Goal: Information Seeking & Learning: Learn about a topic

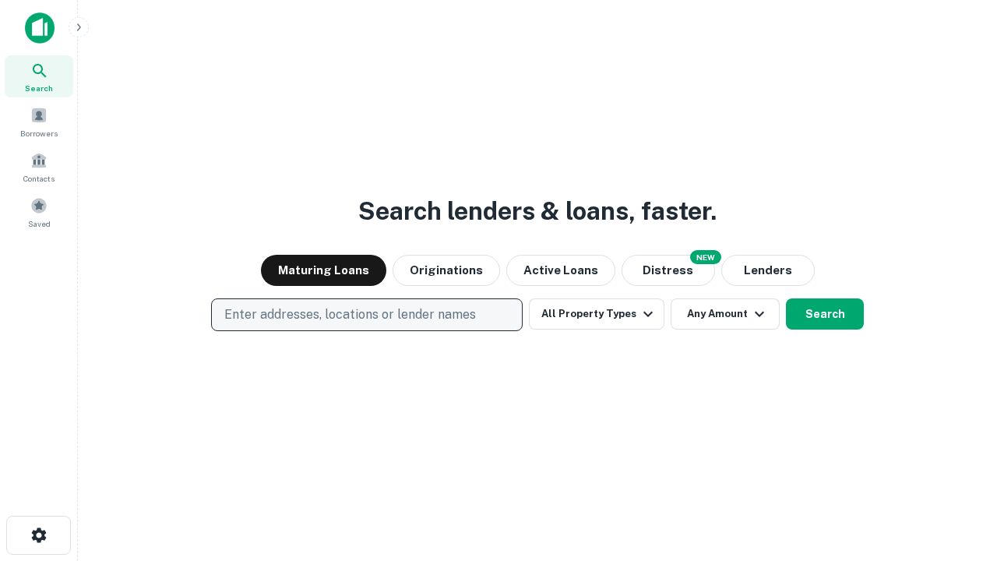
click at [366, 315] on p "Enter addresses, locations or lender names" at bounding box center [350, 314] width 252 height 19
type input "**********"
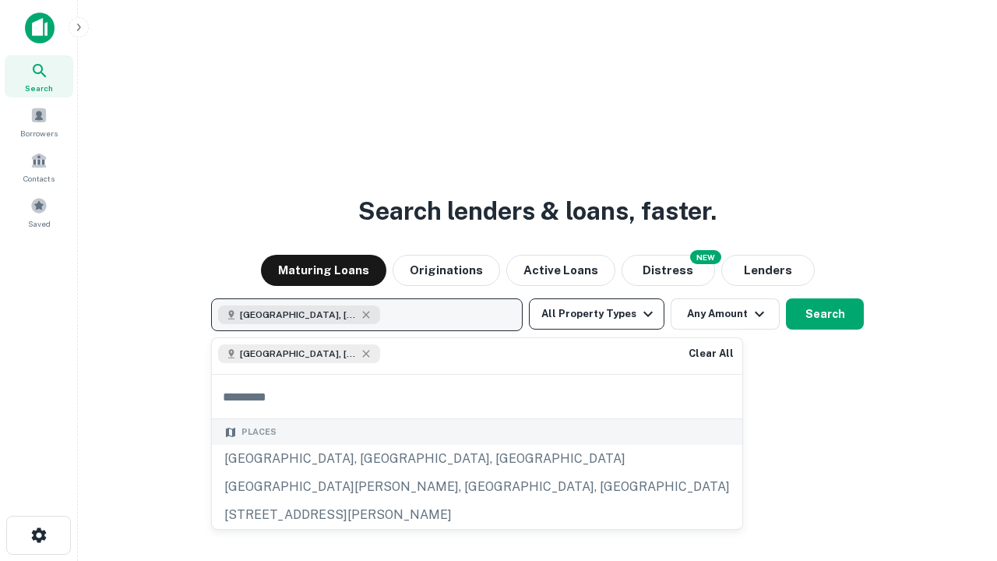
click at [597, 314] on button "All Property Types" at bounding box center [597, 313] width 136 height 31
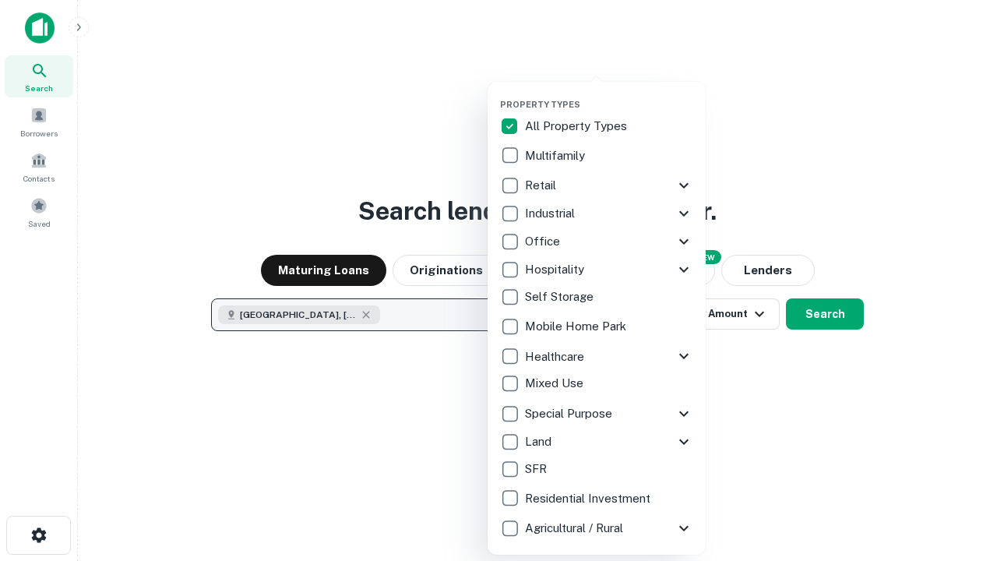
click at [609, 94] on button "button" at bounding box center [609, 94] width 218 height 1
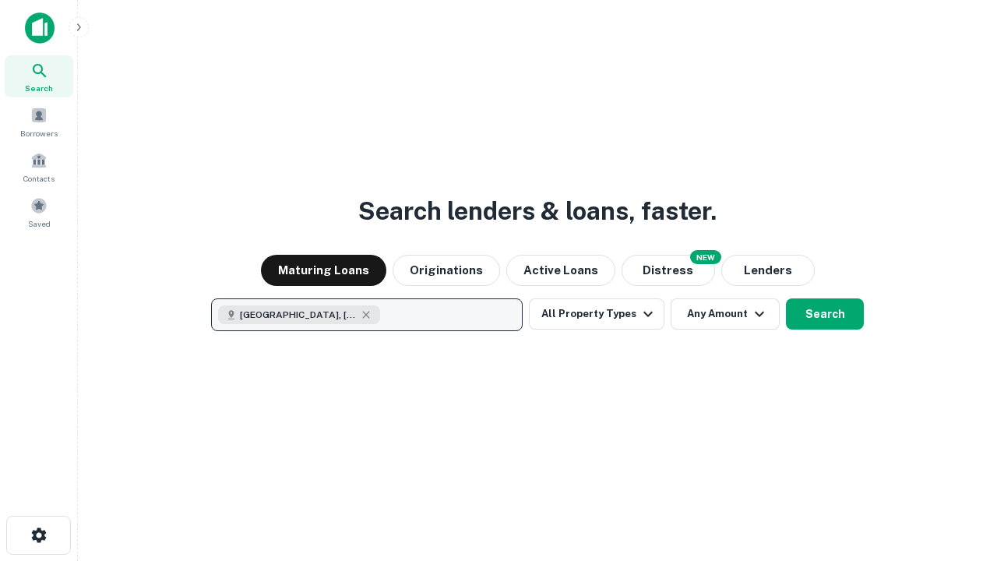
scroll to position [25, 0]
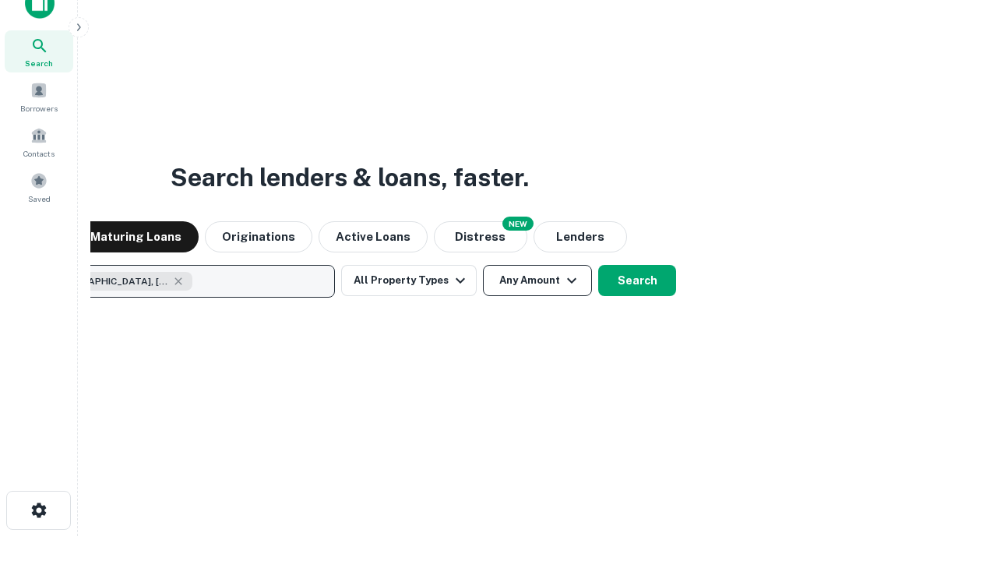
click at [483, 265] on button "Any Amount" at bounding box center [537, 280] width 109 height 31
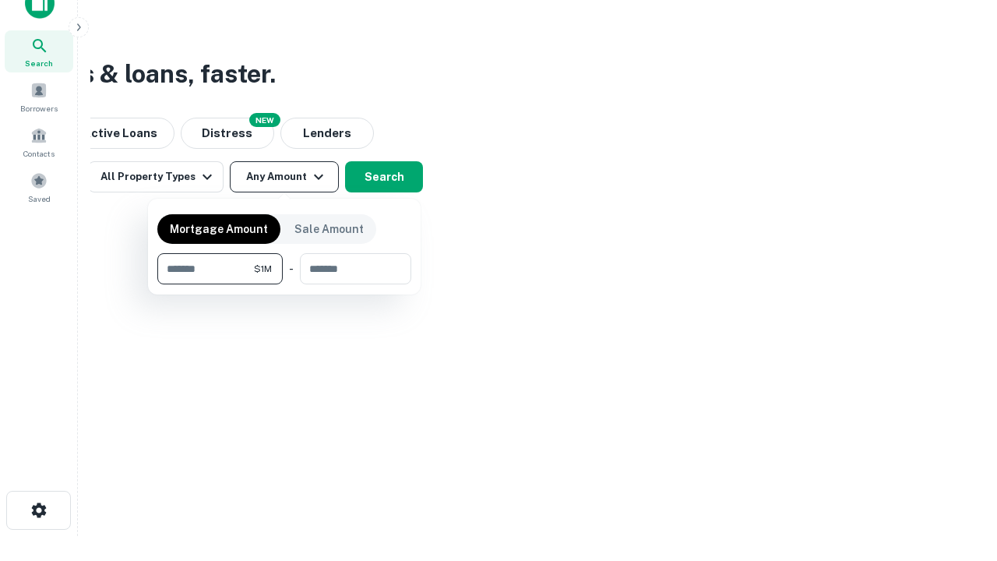
type input "*******"
click at [284, 284] on button "button" at bounding box center [284, 284] width 254 height 1
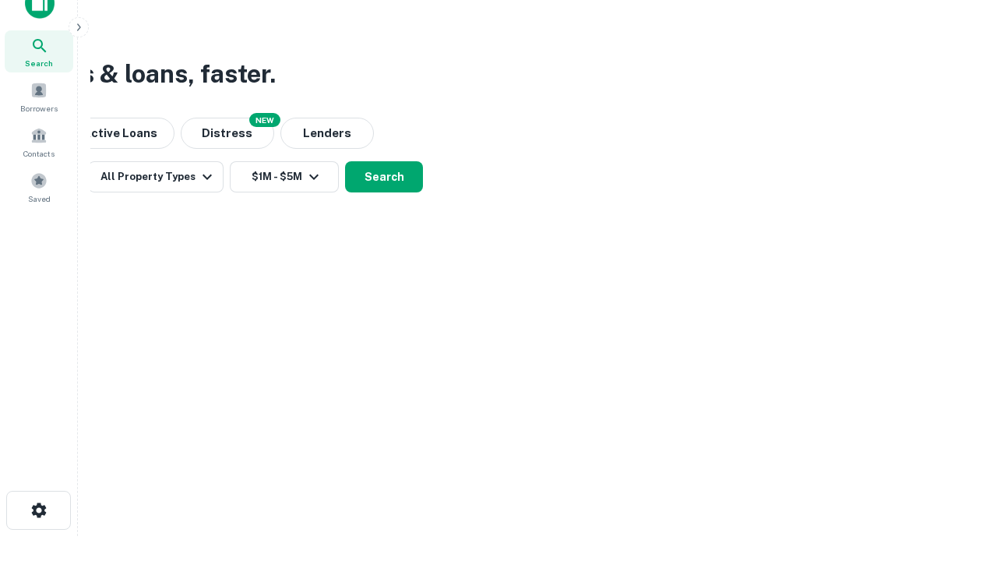
scroll to position [25, 0]
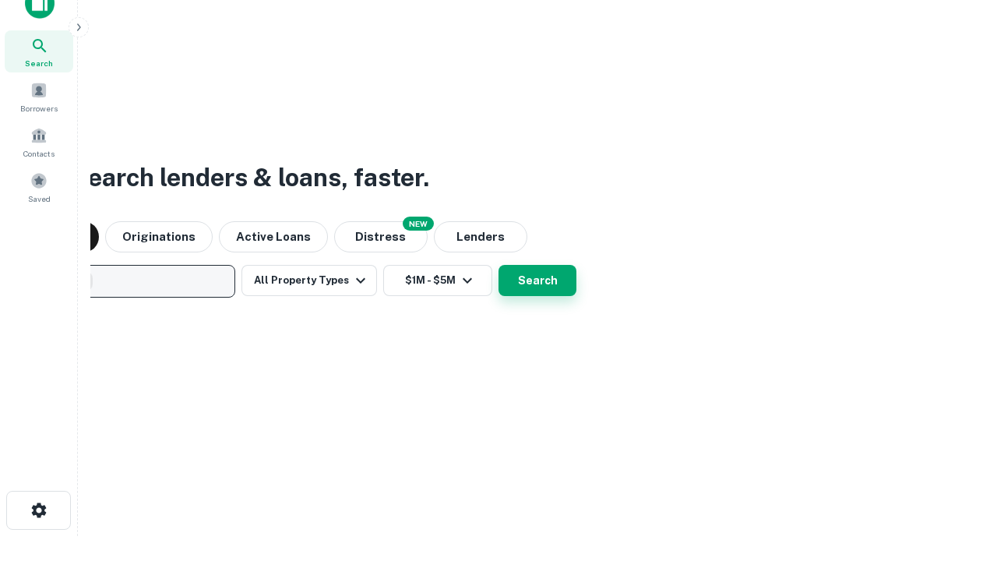
click at [498, 265] on button "Search" at bounding box center [537, 280] width 78 height 31
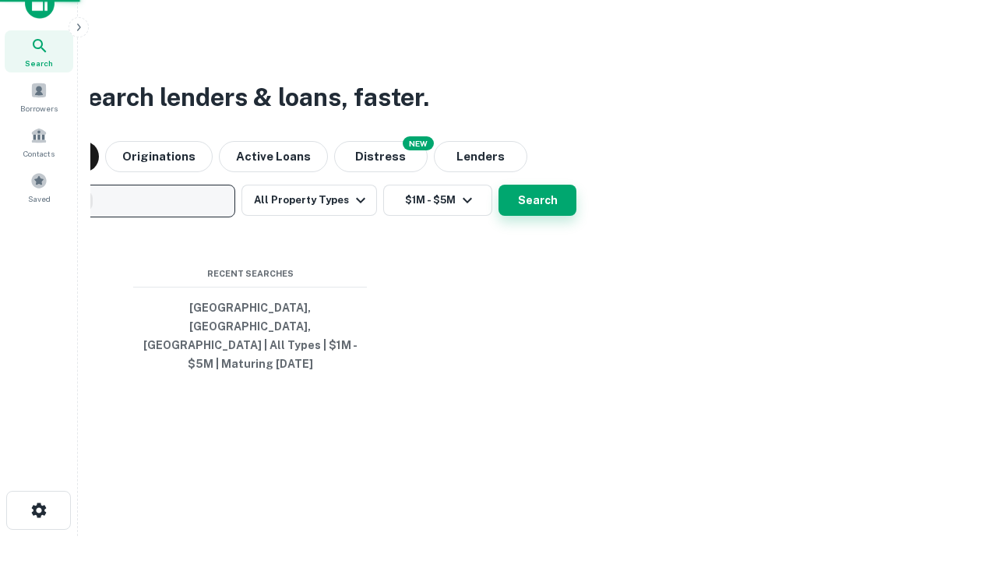
scroll to position [51, 441]
